Goal: Information Seeking & Learning: Learn about a topic

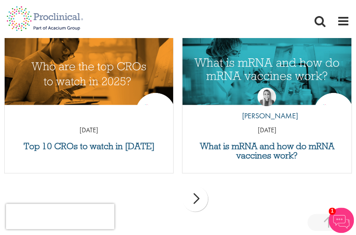
scroll to position [1322, 0]
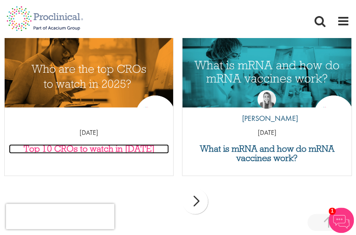
click at [117, 154] on h3 "Top 10 CROs to watch in [DATE]" at bounding box center [89, 148] width 160 height 9
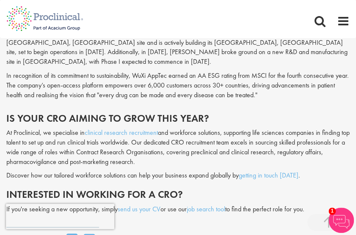
scroll to position [2280, 0]
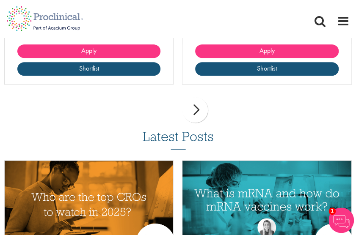
scroll to position [1175, 0]
